Goal: Task Accomplishment & Management: Use online tool/utility

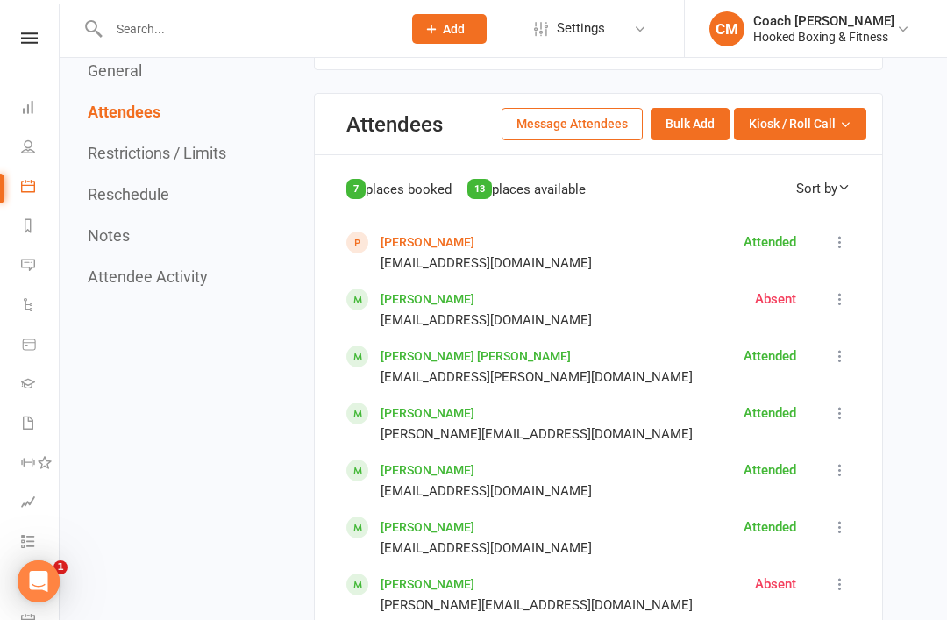
click at [837, 575] on icon at bounding box center [840, 584] width 18 height 18
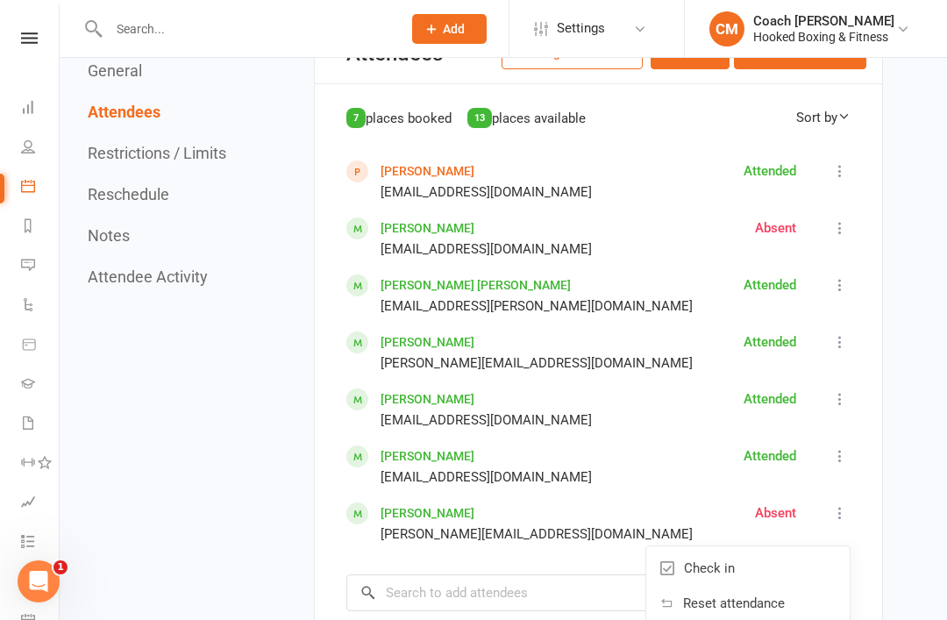
scroll to position [1300, 0]
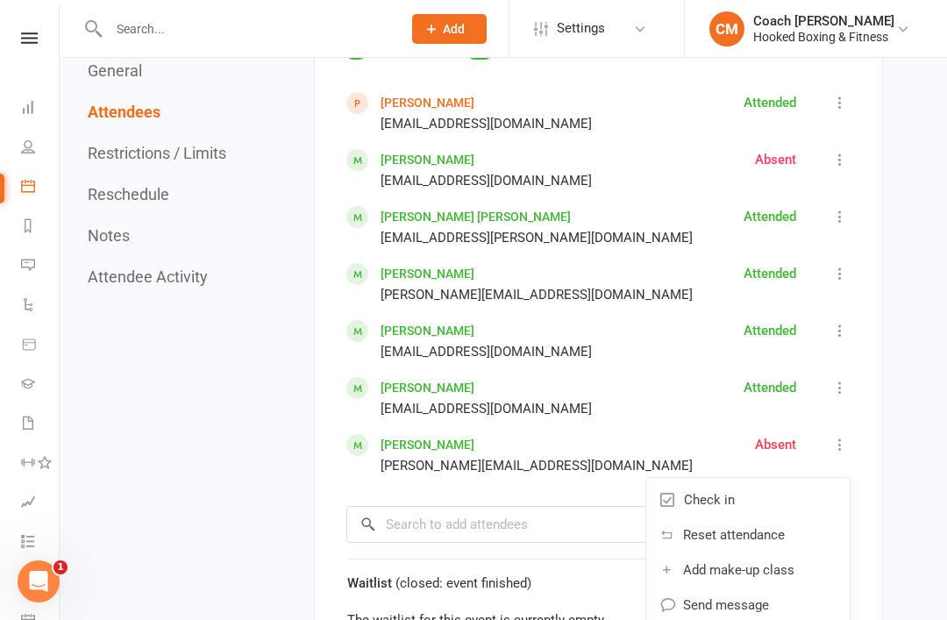
click at [727, 489] on span "Check in" at bounding box center [709, 499] width 51 height 21
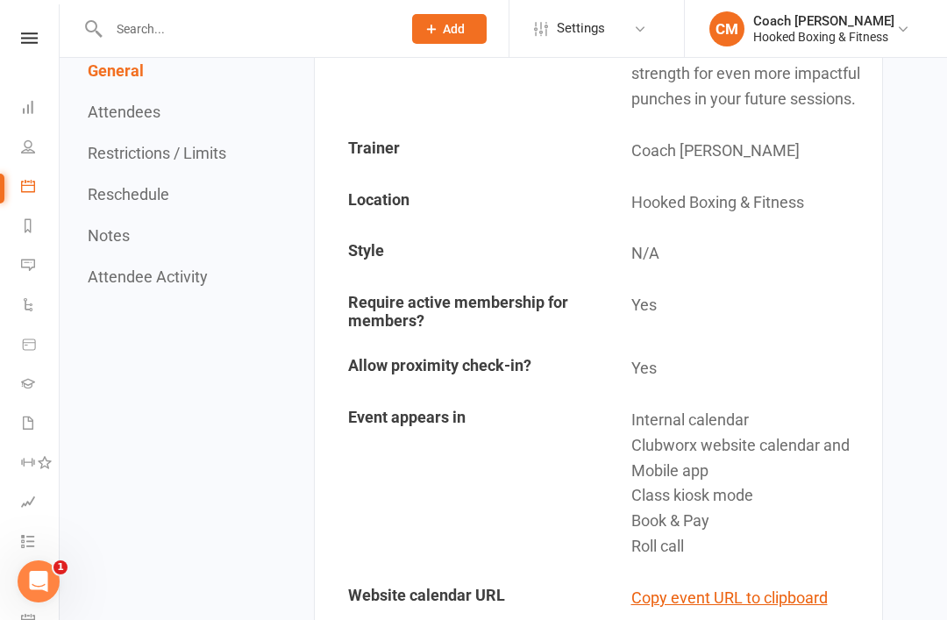
scroll to position [525, 0]
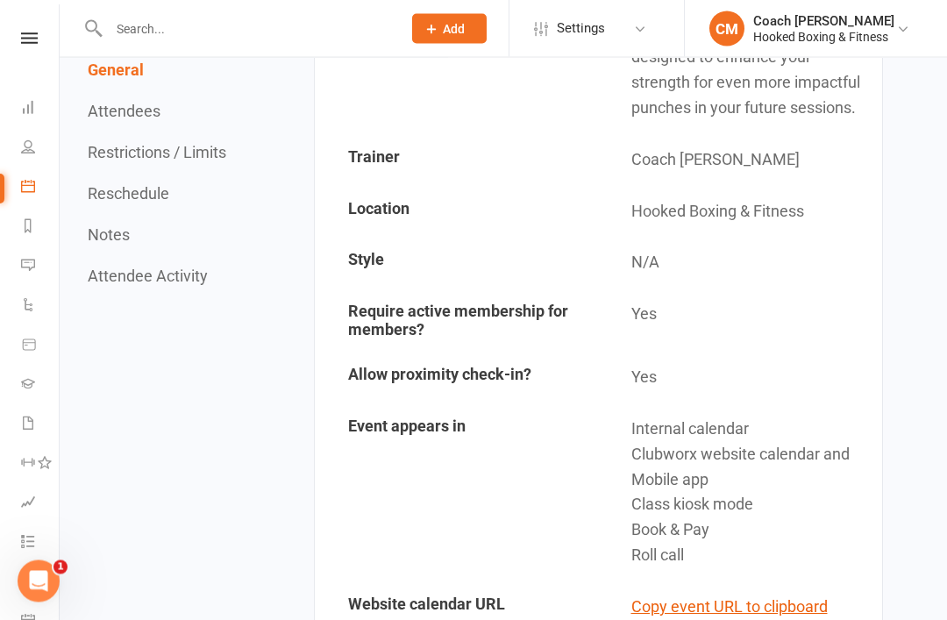
click at [28, 96] on link "Dashboard" at bounding box center [40, 108] width 39 height 39
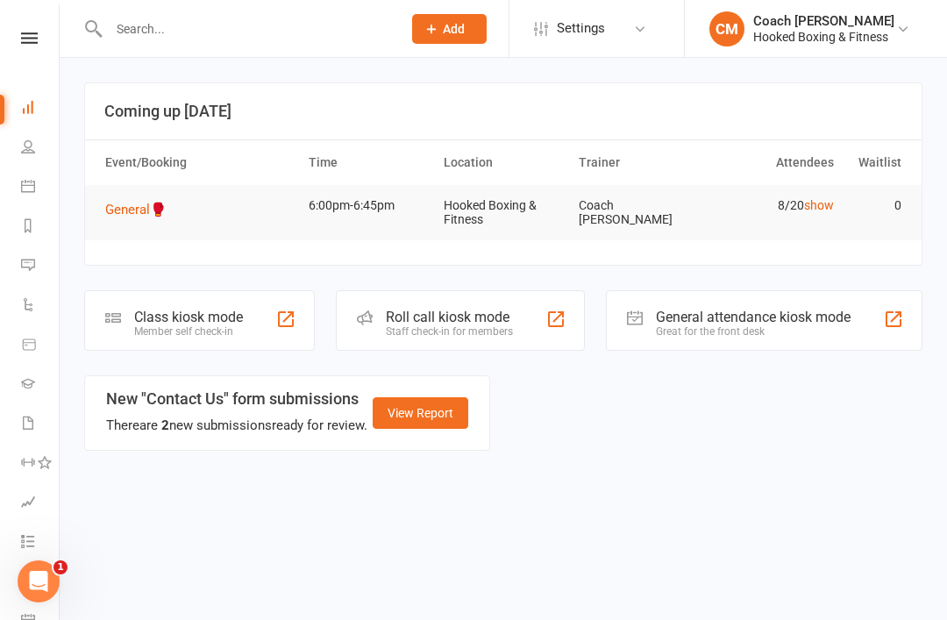
click at [32, 21] on nav "Clubworx Dashboard People Calendar Reports Messages Automations Product Sales G…" at bounding box center [30, 314] width 60 height 620
click at [132, 326] on div "Class kiosk mode Member self check-in" at bounding box center [199, 320] width 231 height 61
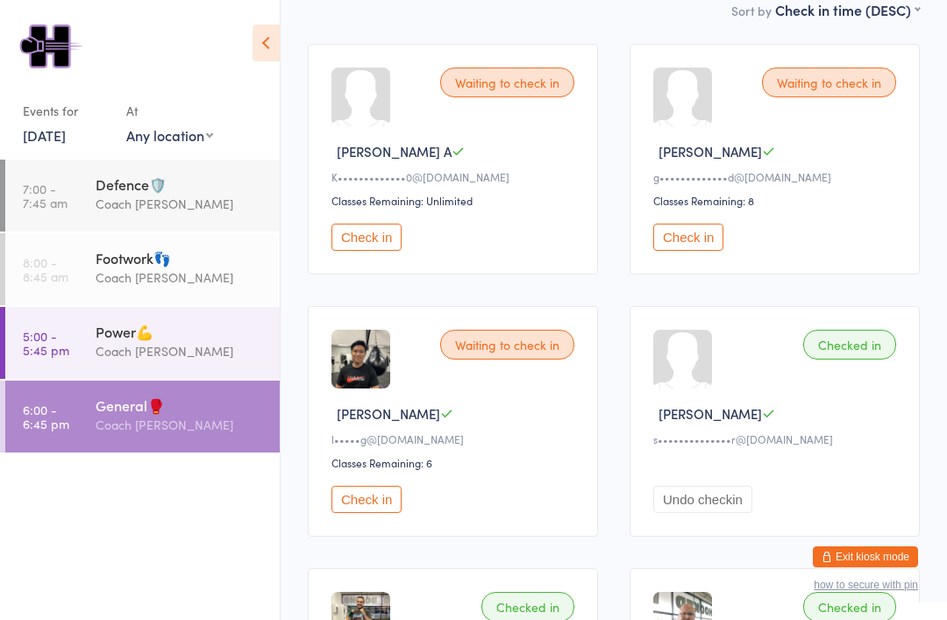
scroll to position [258, 0]
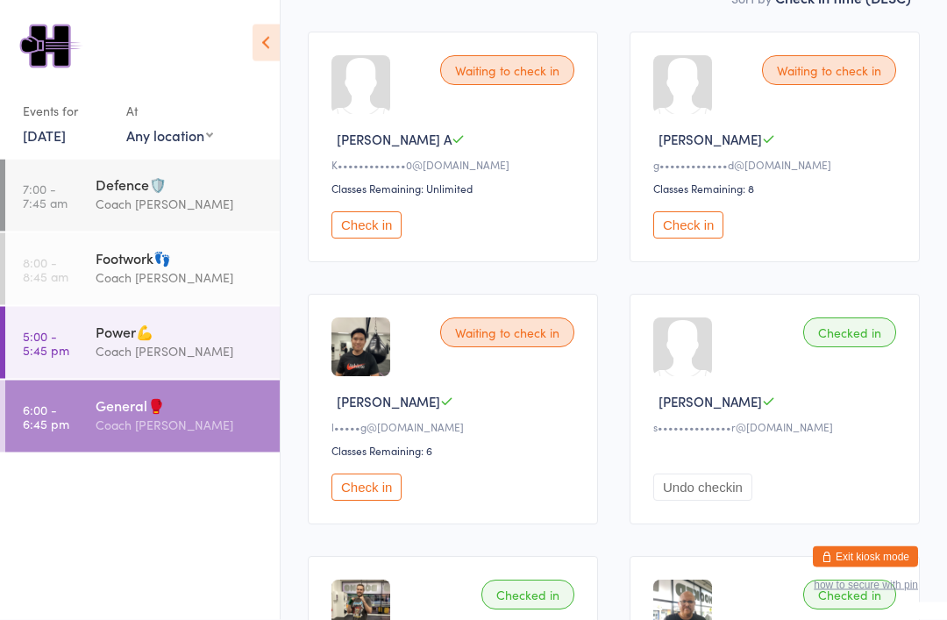
click at [190, 356] on div "Coach [PERSON_NAME]" at bounding box center [180, 351] width 169 height 20
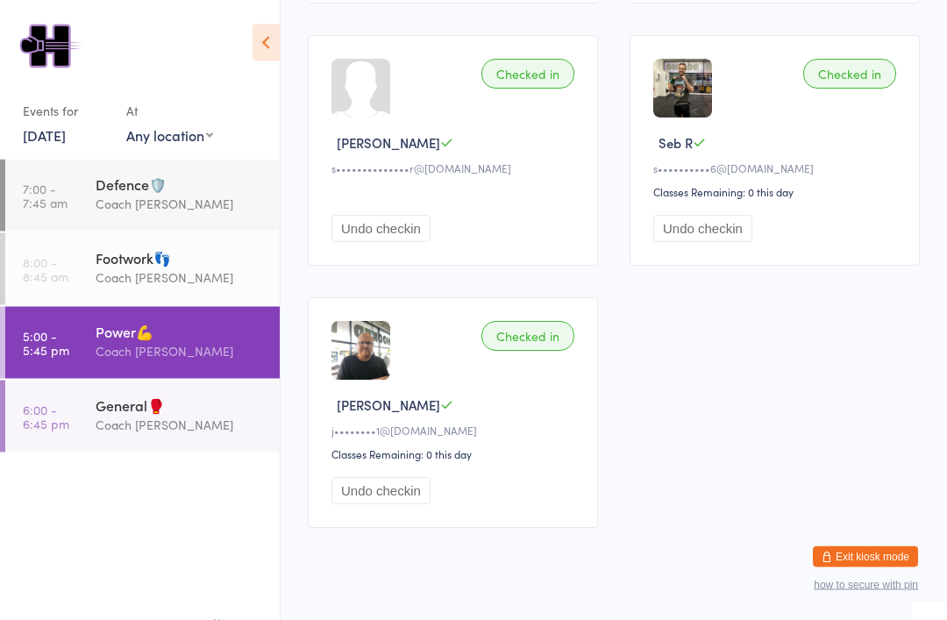
scroll to position [792, 0]
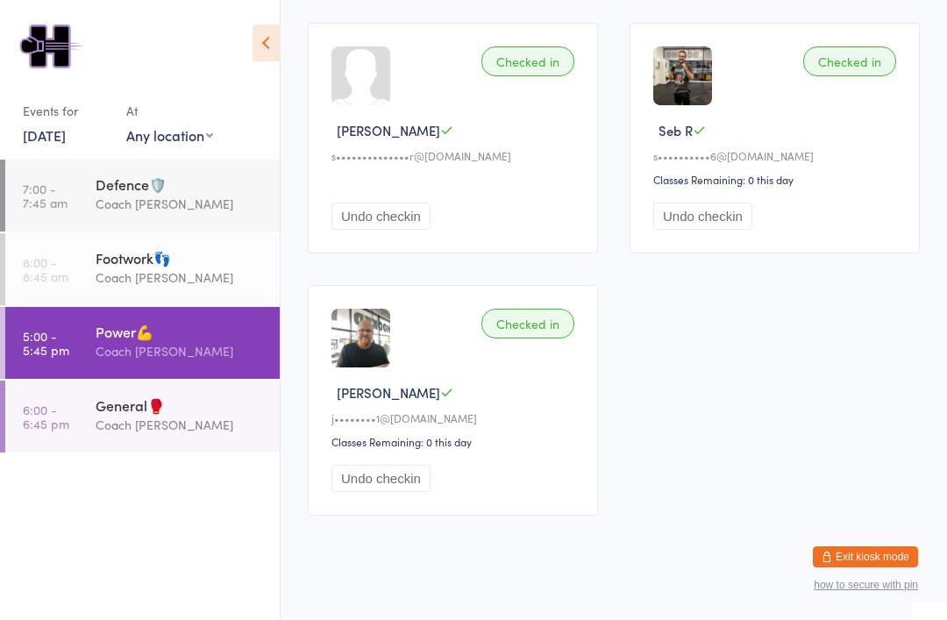
click at [168, 415] on div "General🥊" at bounding box center [180, 404] width 169 height 19
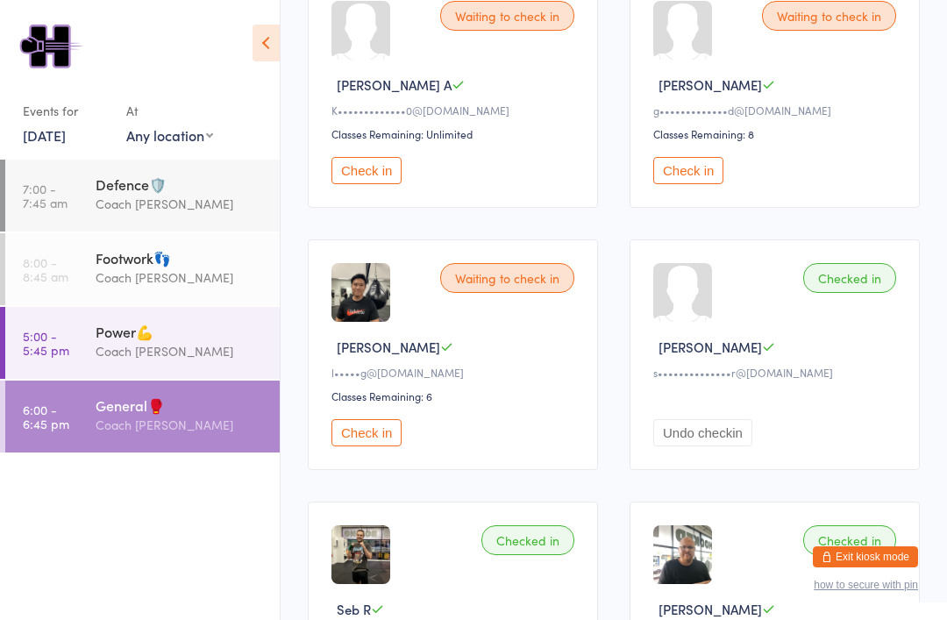
scroll to position [314, 0]
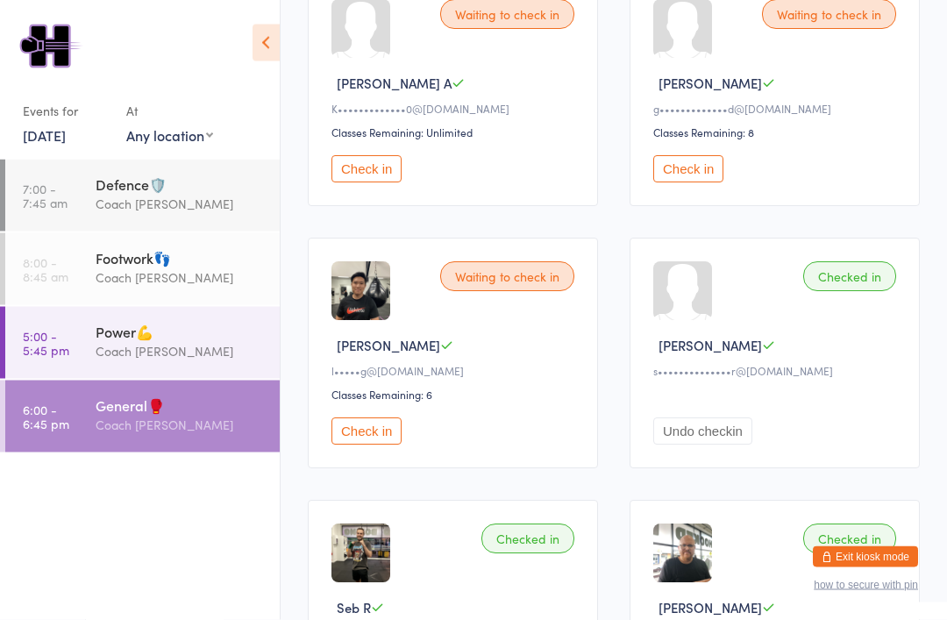
click at [715, 160] on div "Waiting to check in [PERSON_NAME] F g•••••••••••••d@[DOMAIN_NAME] Classes Remai…" at bounding box center [775, 91] width 290 height 231
click at [713, 176] on button "Check in" at bounding box center [688, 168] width 70 height 27
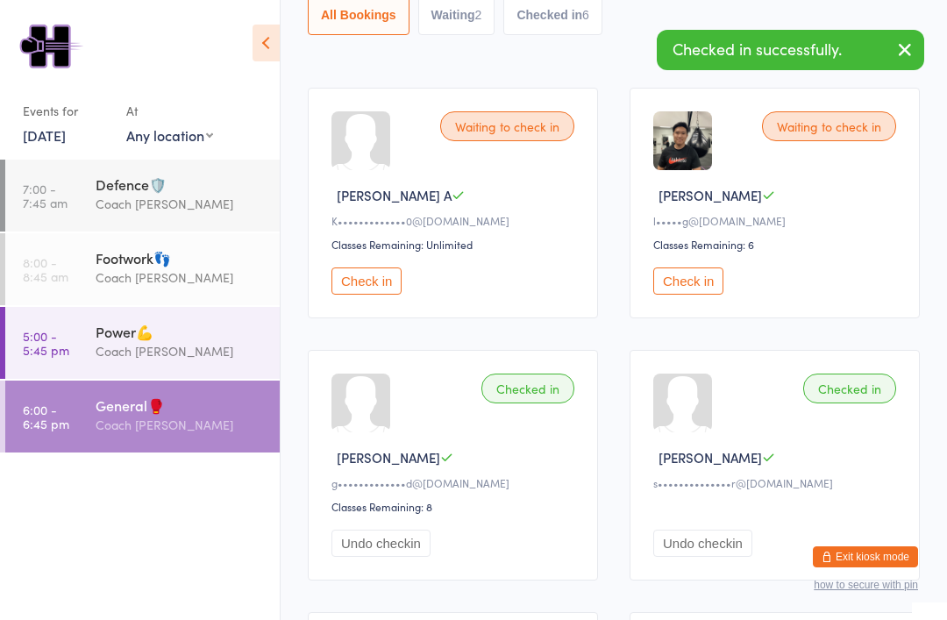
scroll to position [196, 0]
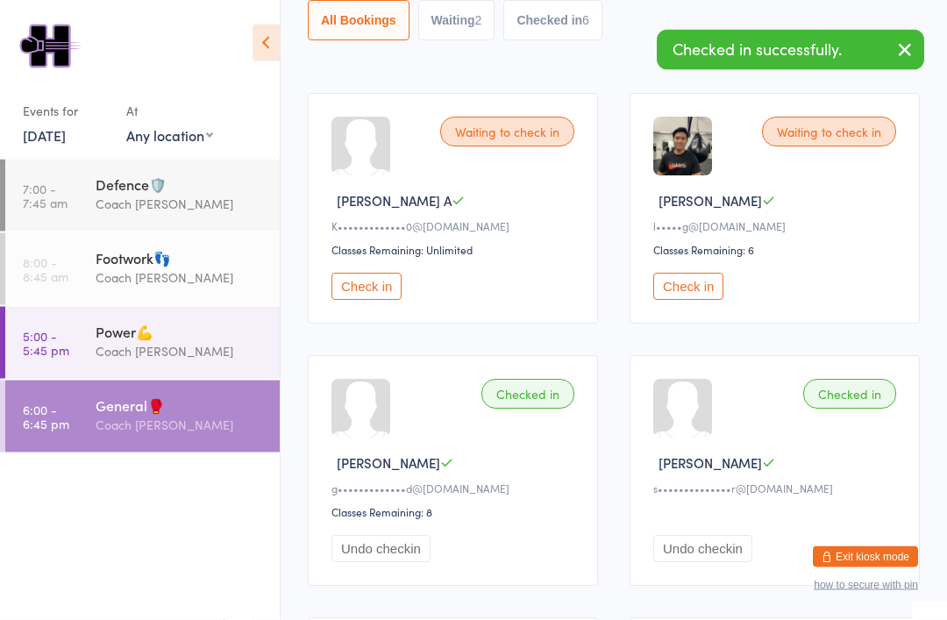
click at [94, 342] on link "5:00 - 5:45 pm Power💪 Coach Mat" at bounding box center [142, 343] width 274 height 72
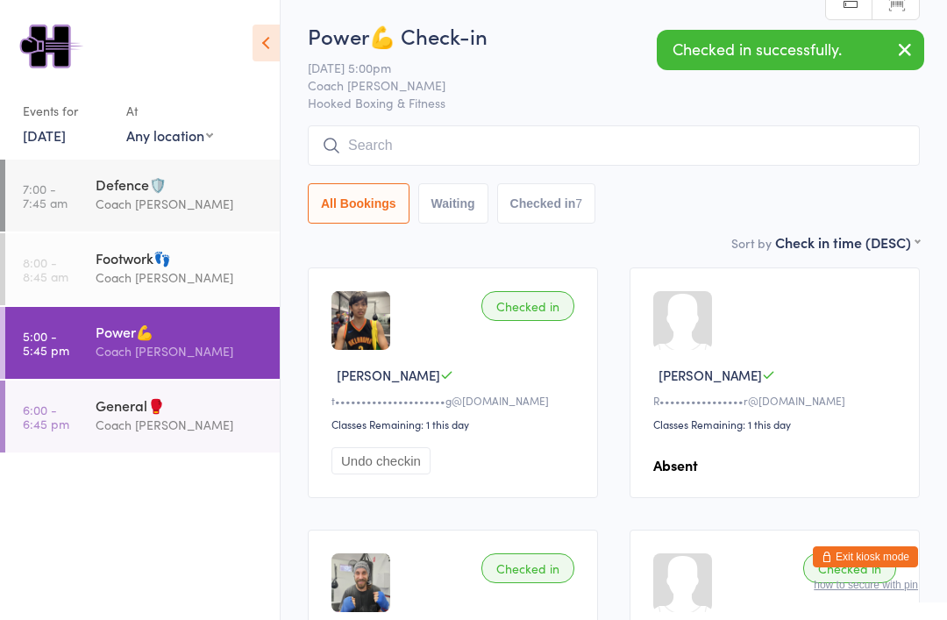
scroll to position [32, 0]
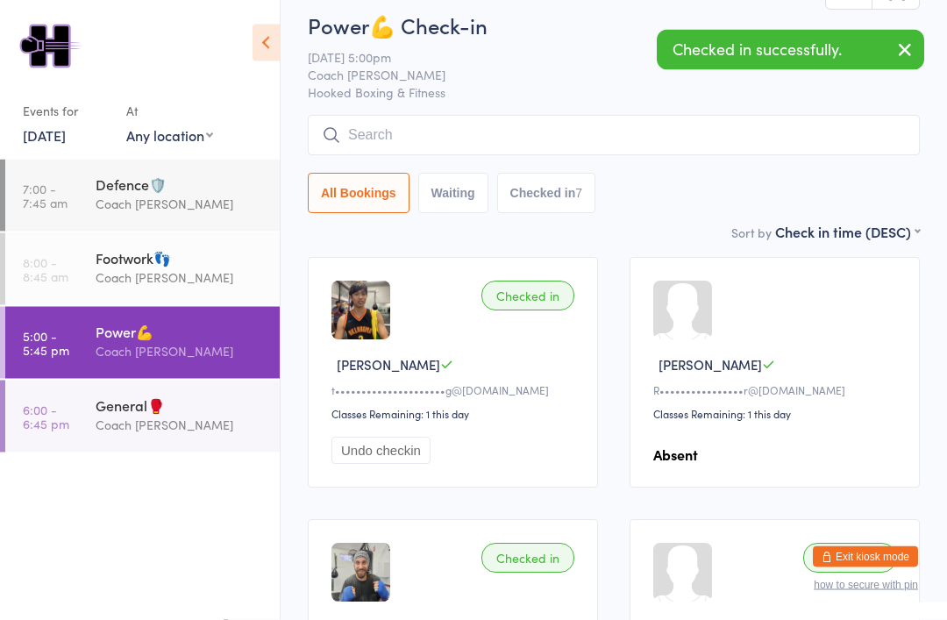
click at [125, 413] on div "General🥊" at bounding box center [180, 404] width 169 height 19
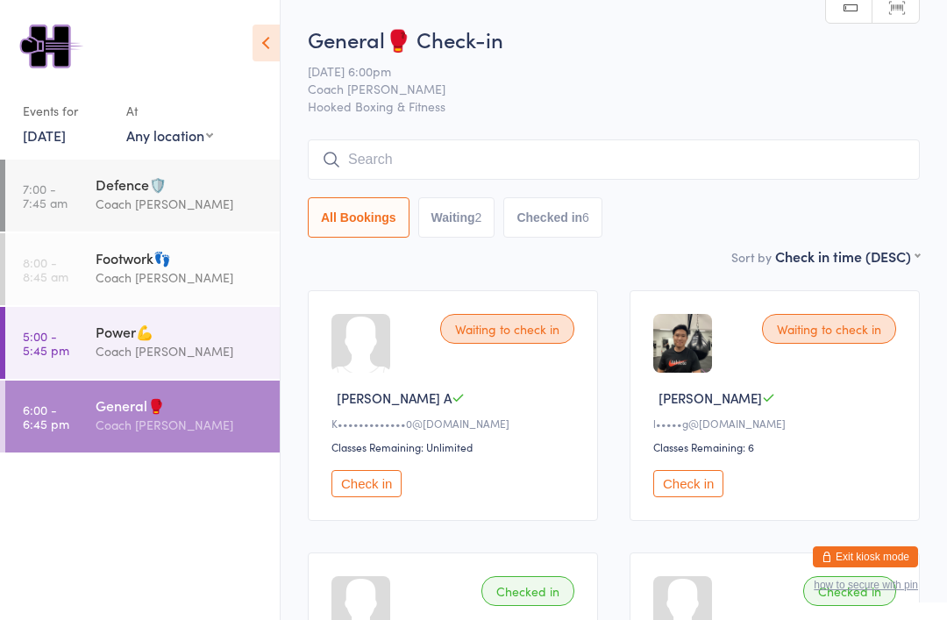
click at [717, 497] on button "Check in" at bounding box center [688, 483] width 70 height 27
click at [702, 490] on button "Check in" at bounding box center [688, 483] width 70 height 27
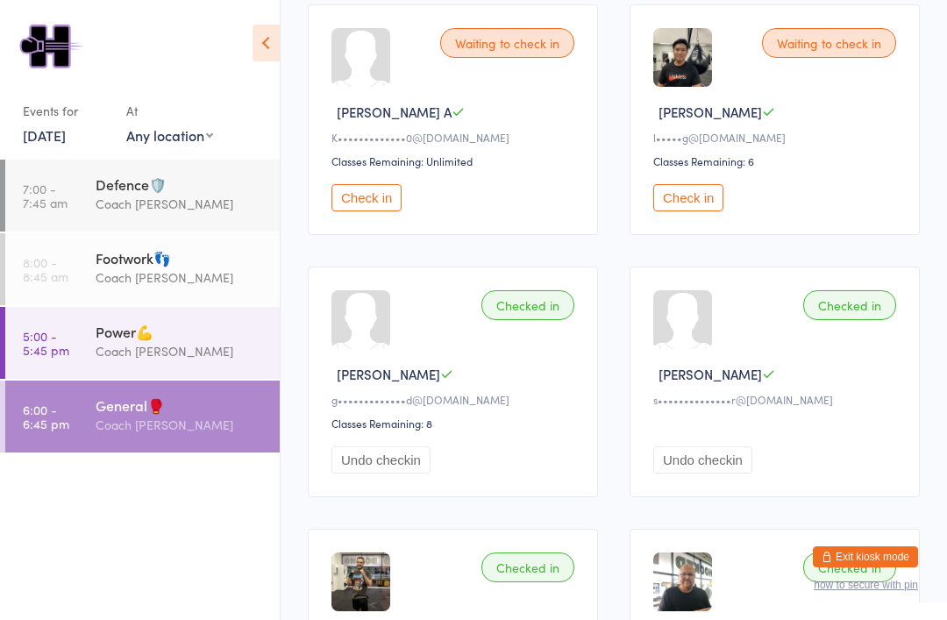
scroll to position [244, 0]
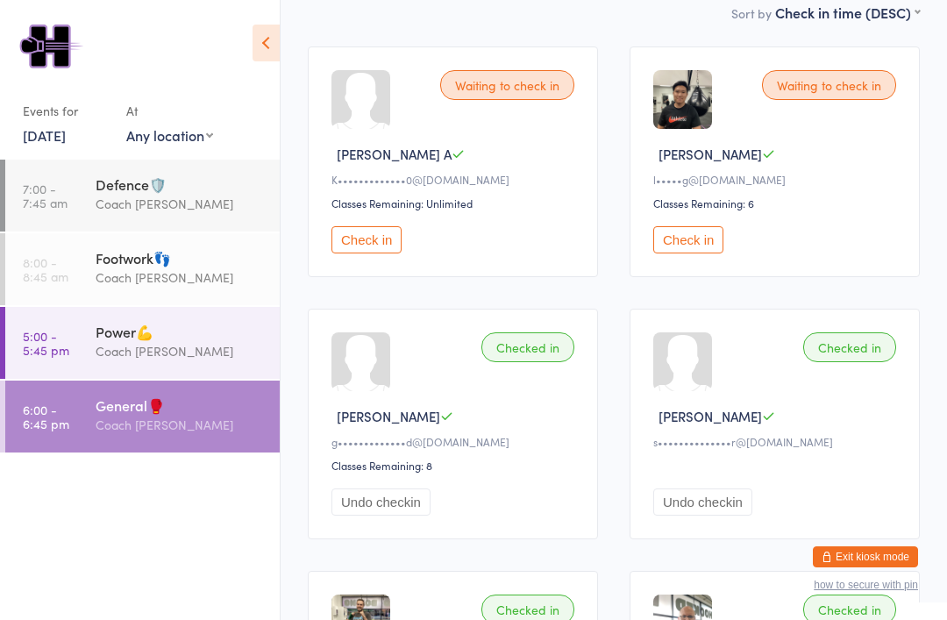
click at [710, 241] on button "Check in" at bounding box center [688, 239] width 70 height 27
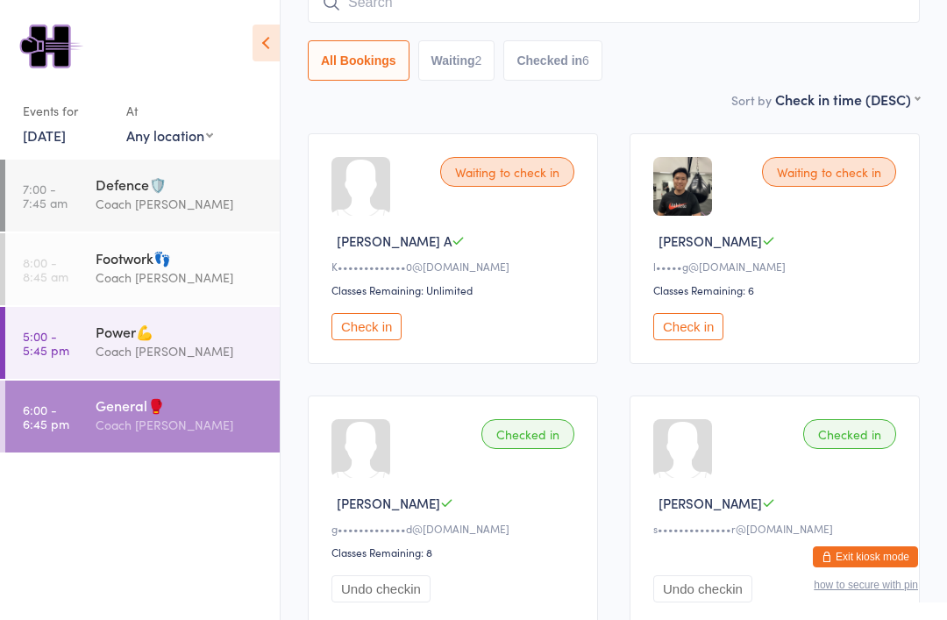
scroll to position [156, 0]
click at [861, 588] on div "Undo checkin" at bounding box center [777, 577] width 248 height 51
click at [874, 567] on button "Exit kiosk mode" at bounding box center [865, 556] width 105 height 21
